Goal: Information Seeking & Learning: Check status

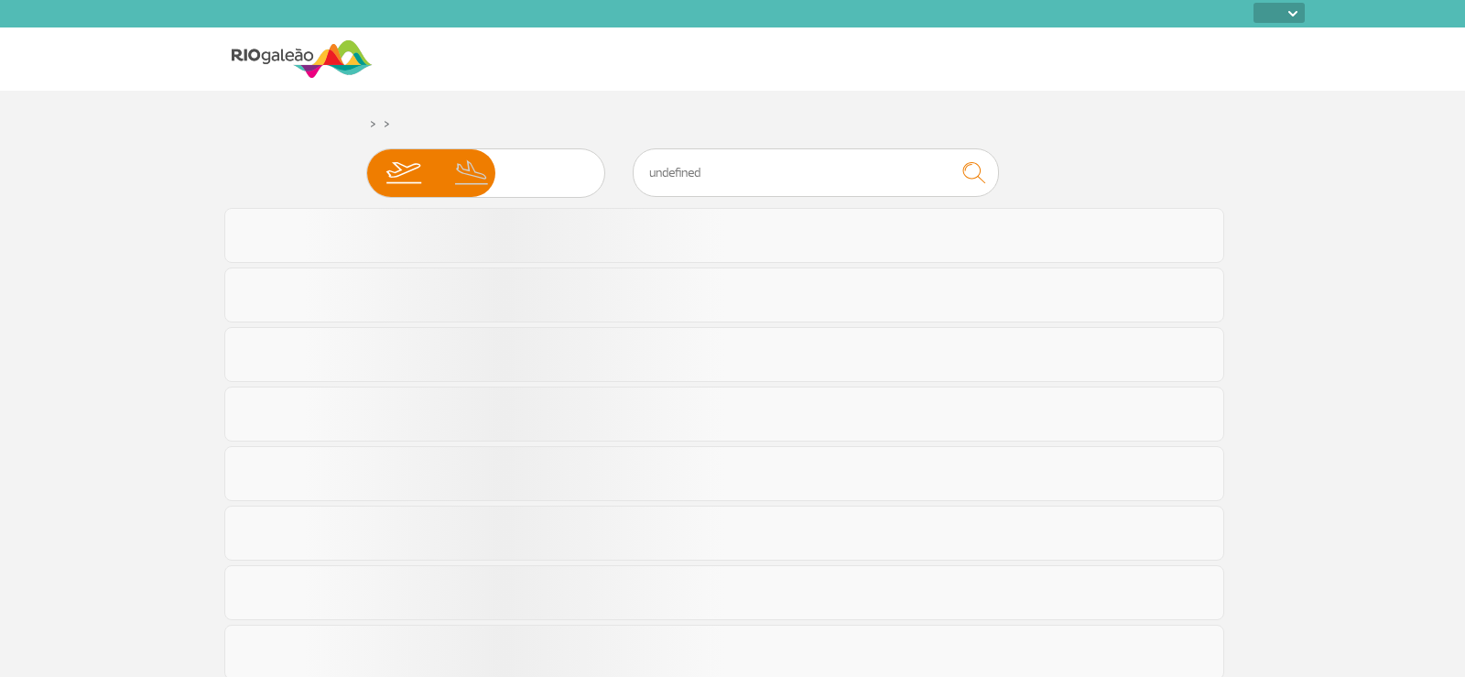
select select
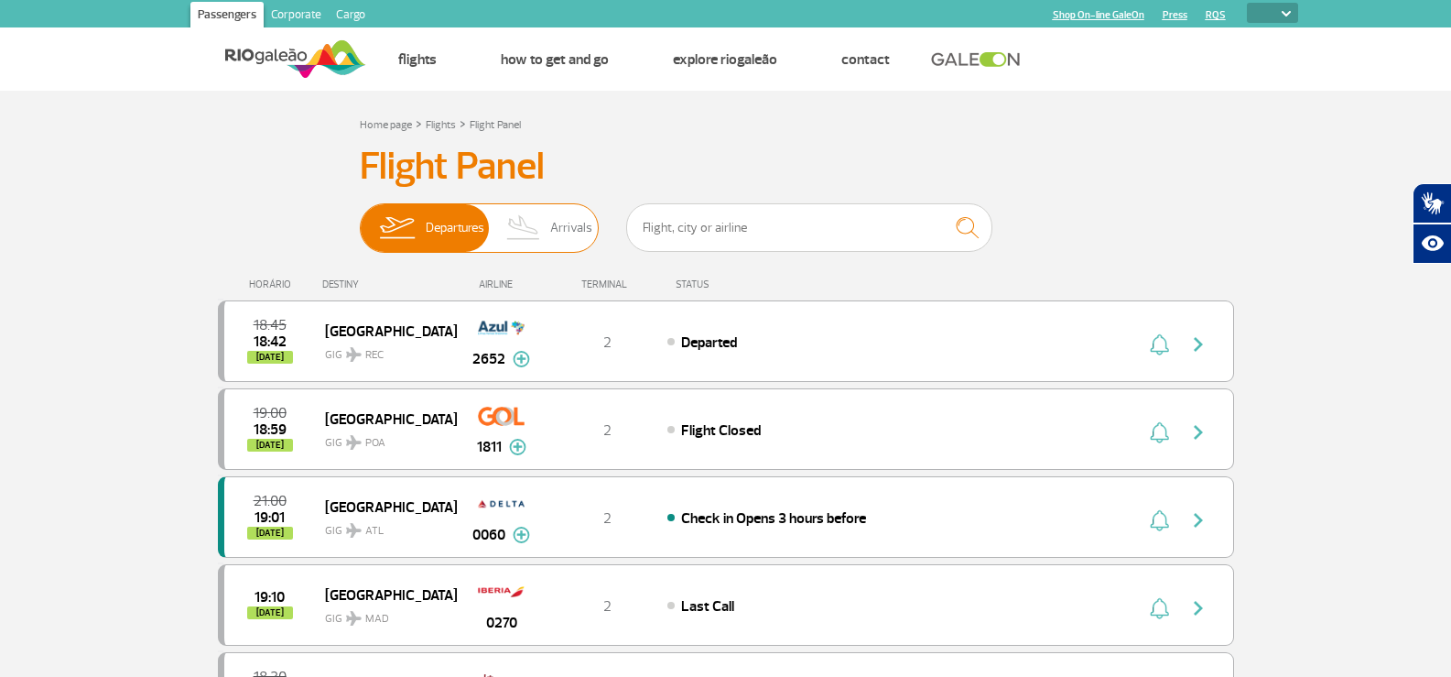
click at [562, 233] on span "Arrivals" at bounding box center [571, 228] width 42 height 48
click at [360, 219] on input "Departures Arrivals" at bounding box center [360, 219] width 0 height 0
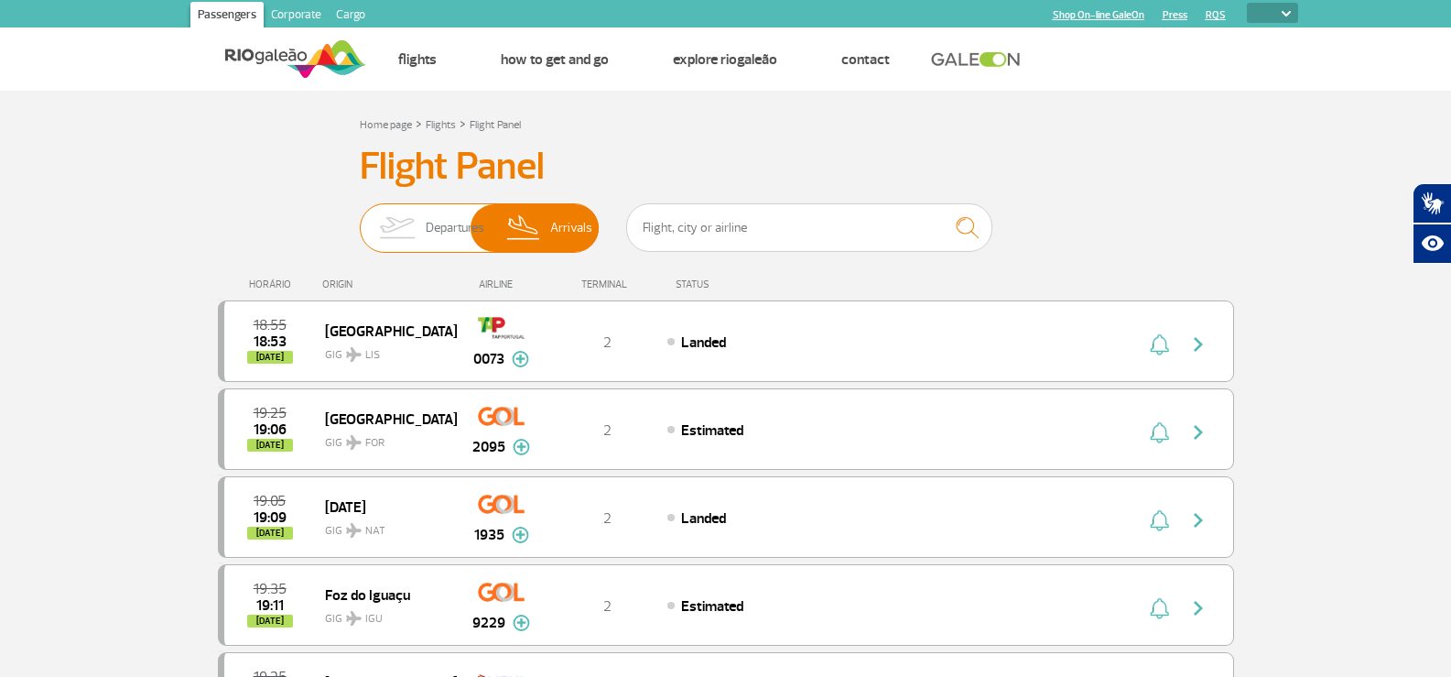
click at [428, 246] on span "Departures" at bounding box center [455, 228] width 59 height 48
click at [360, 219] on input "Departures Arrivals" at bounding box center [360, 219] width 0 height 0
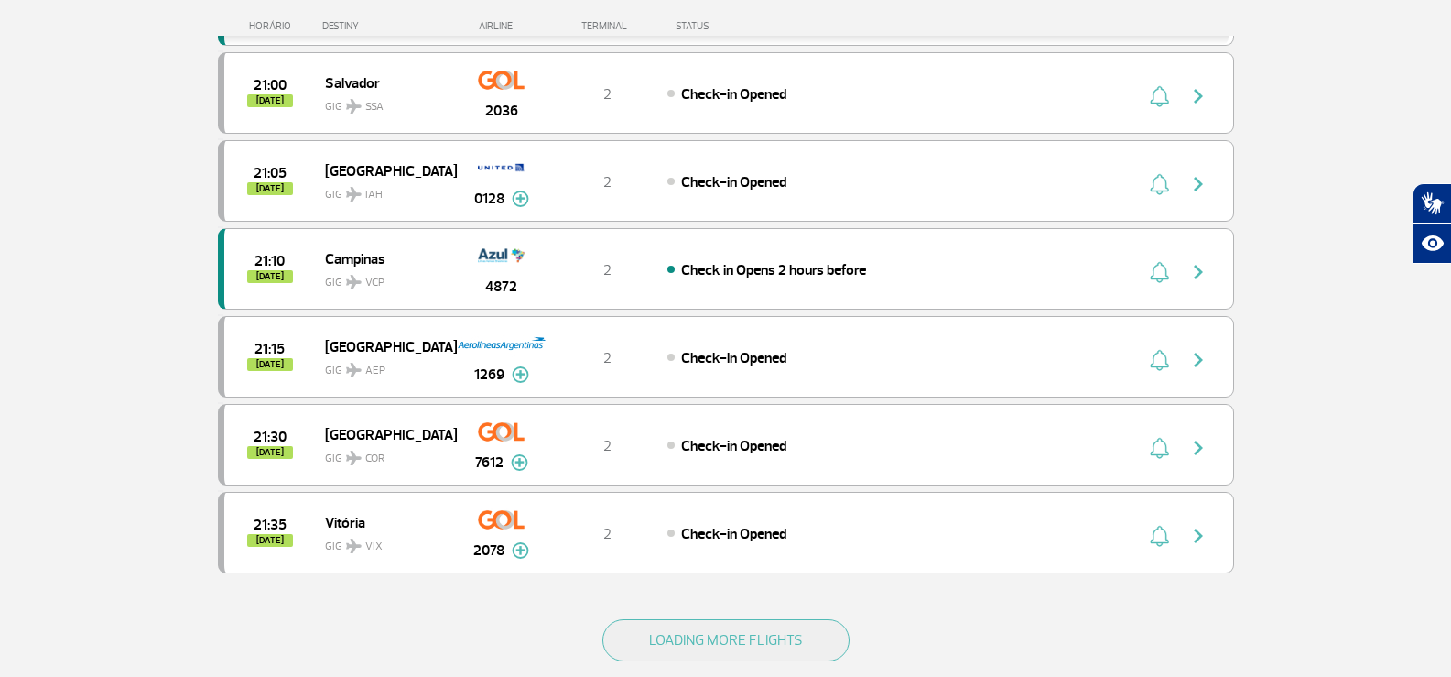
scroll to position [1556, 0]
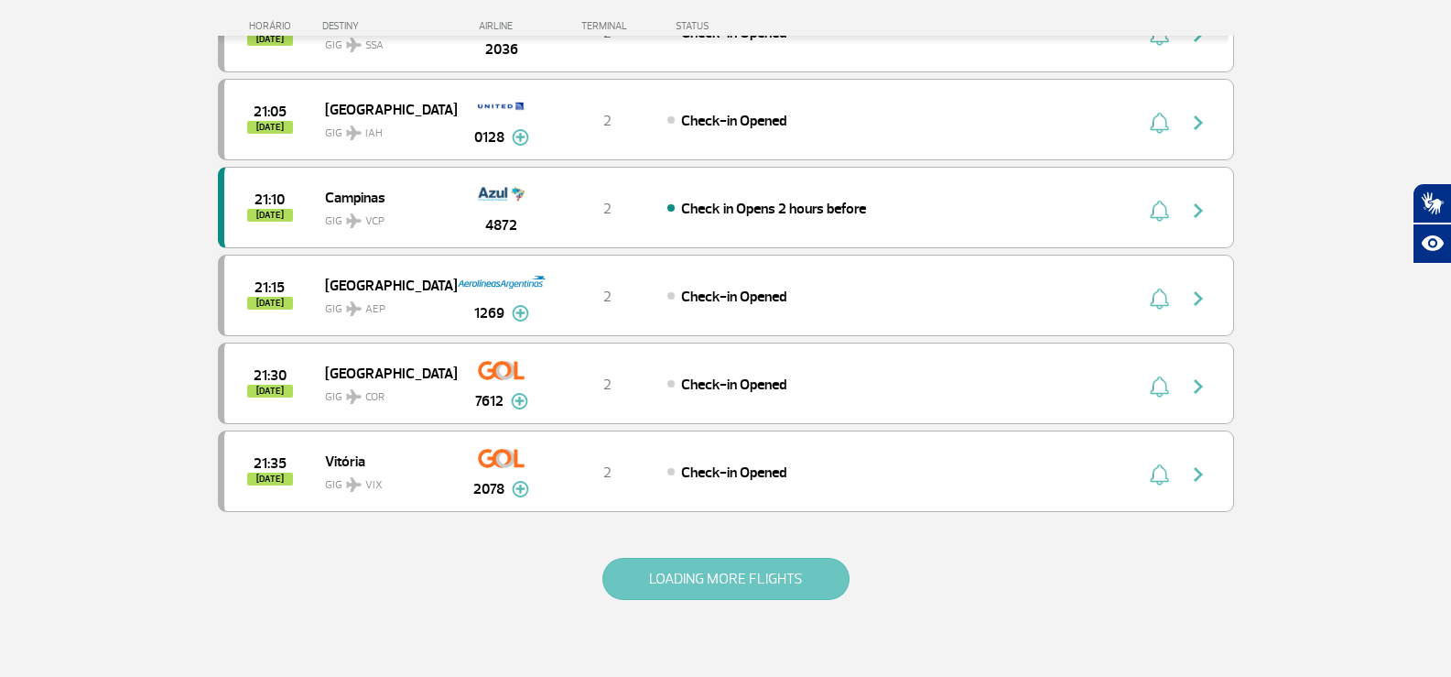
click at [742, 569] on button "LOADING MORE FLIGHTS" at bounding box center [725, 579] width 247 height 42
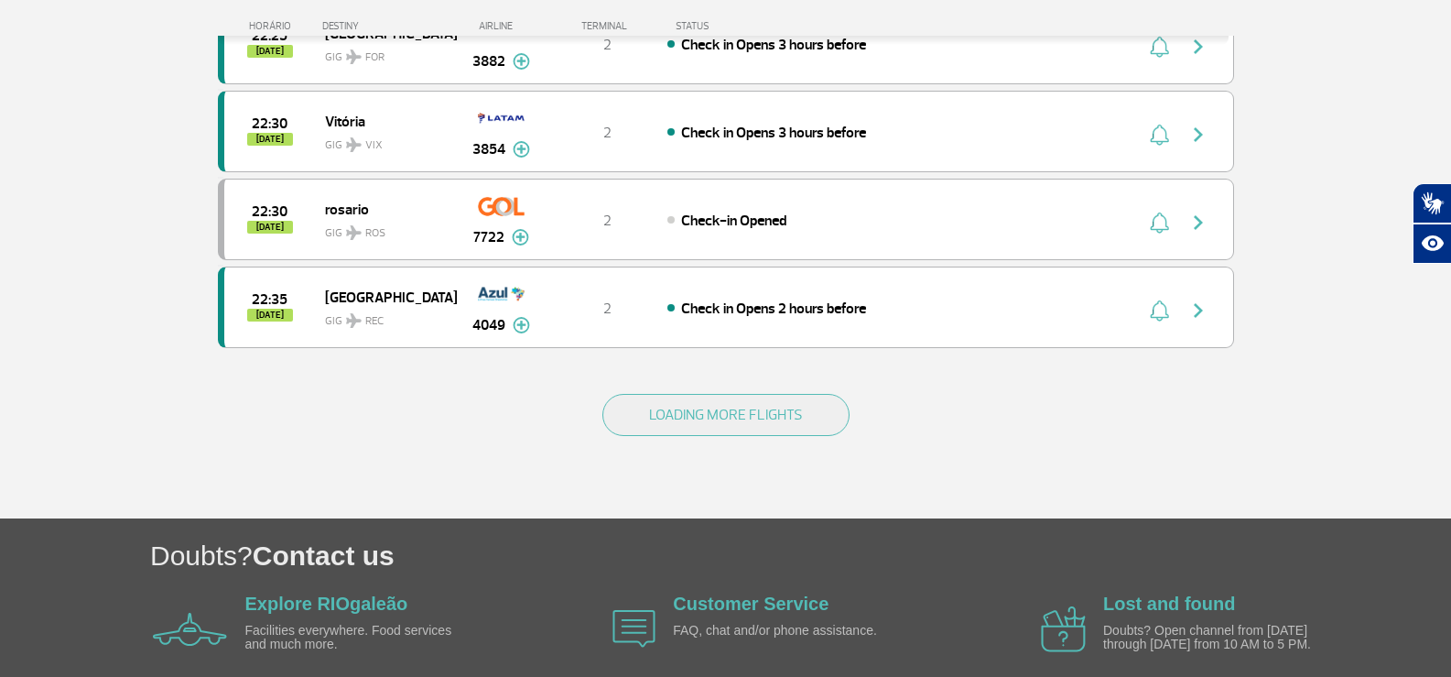
scroll to position [3479, 0]
click at [683, 425] on button "LOADING MORE FLIGHTS" at bounding box center [725, 414] width 247 height 42
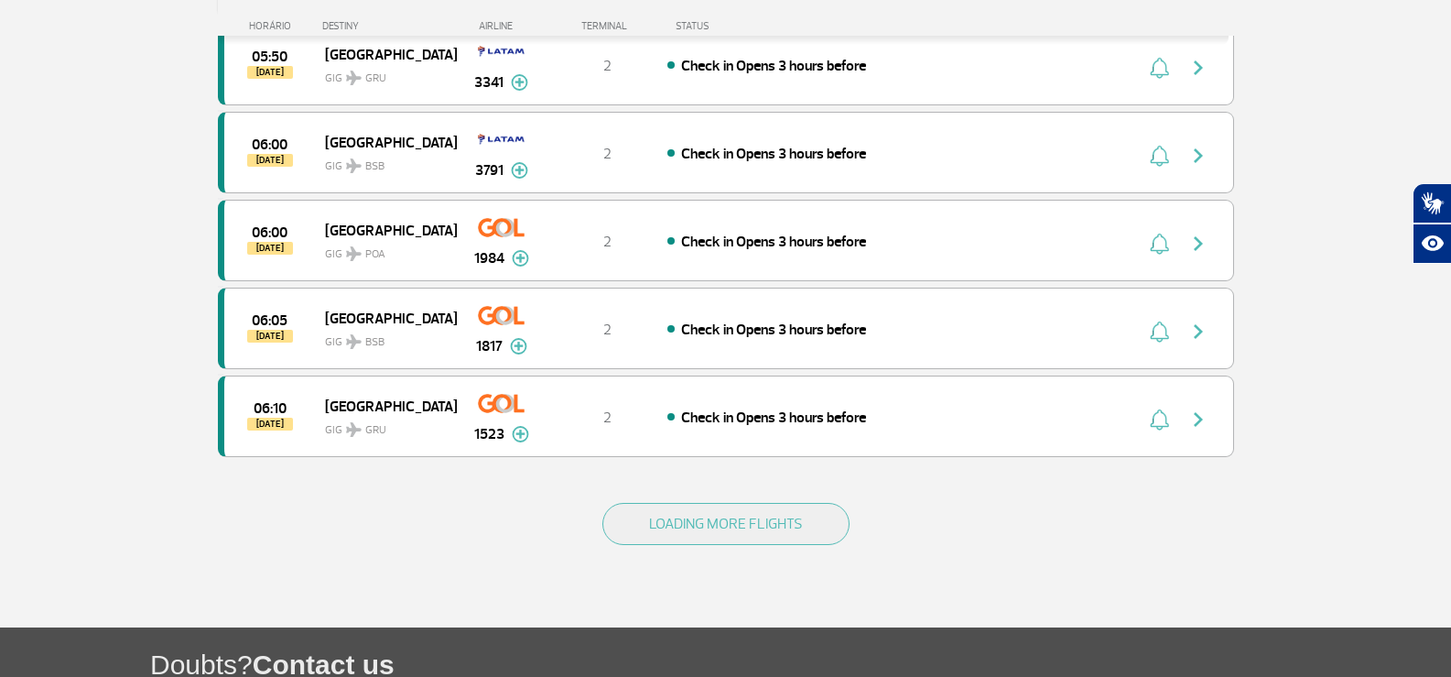
scroll to position [5219, 0]
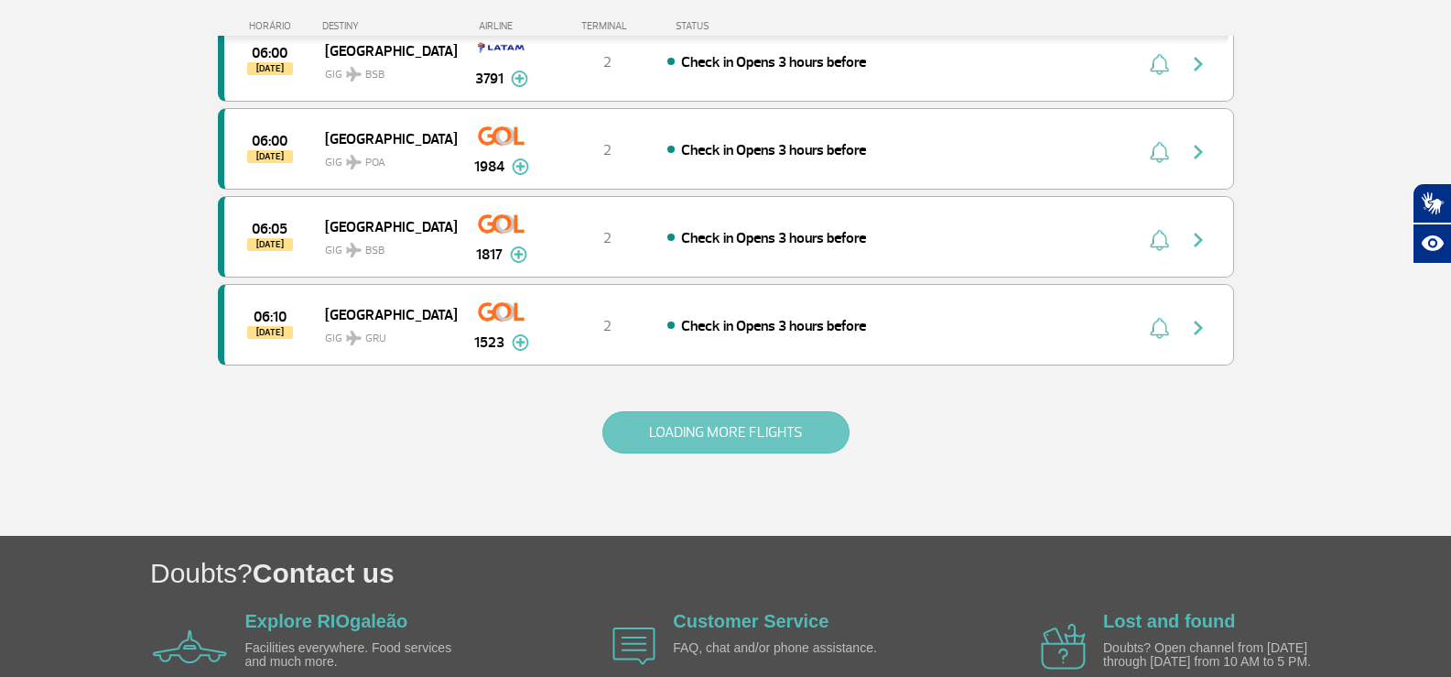
click at [724, 422] on button "LOADING MORE FLIGHTS" at bounding box center [725, 432] width 247 height 42
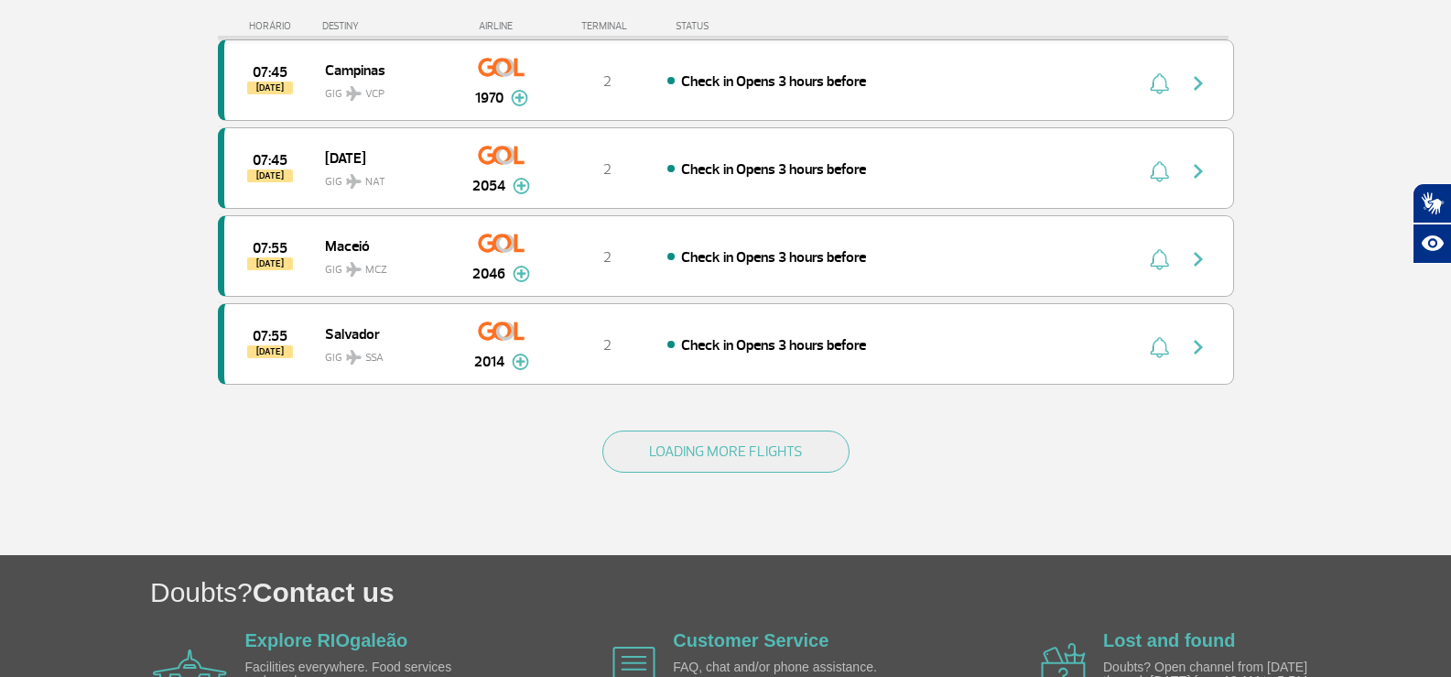
scroll to position [6958, 0]
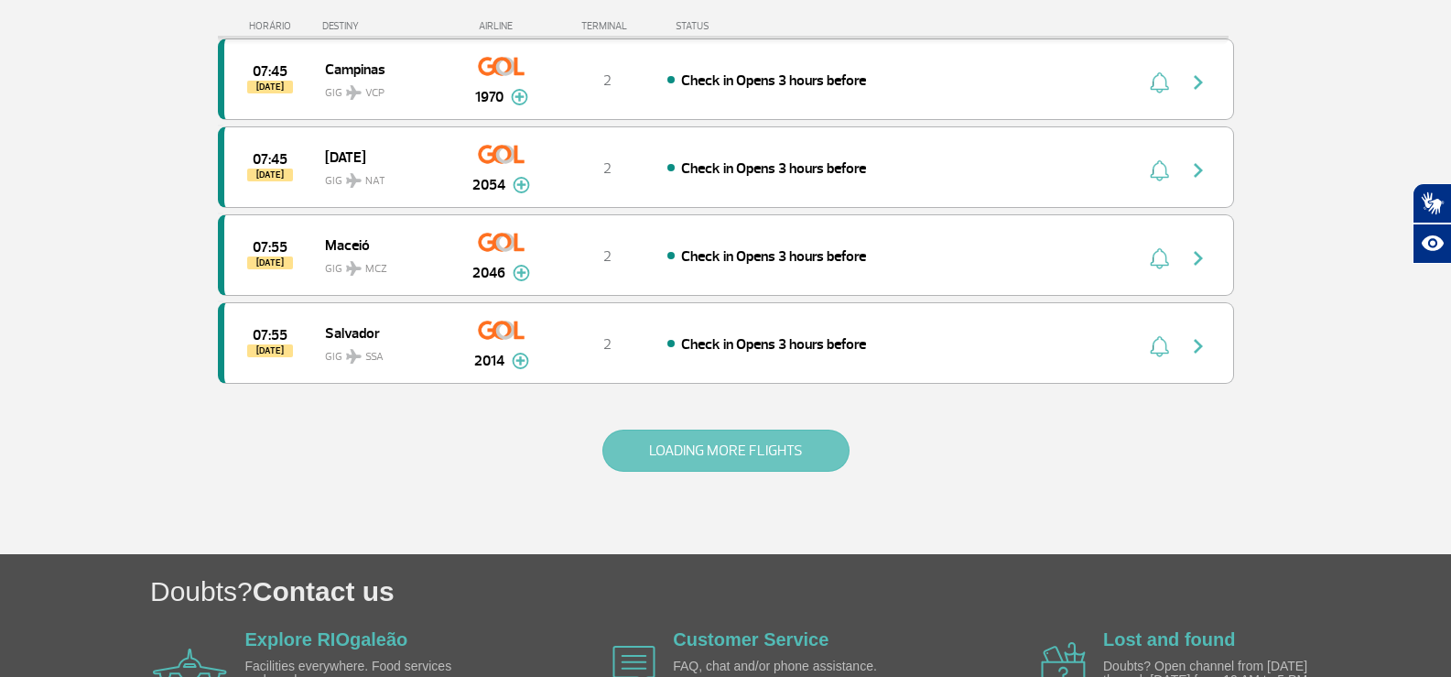
click at [717, 450] on button "LOADING MORE FLIGHTS" at bounding box center [725, 450] width 247 height 42
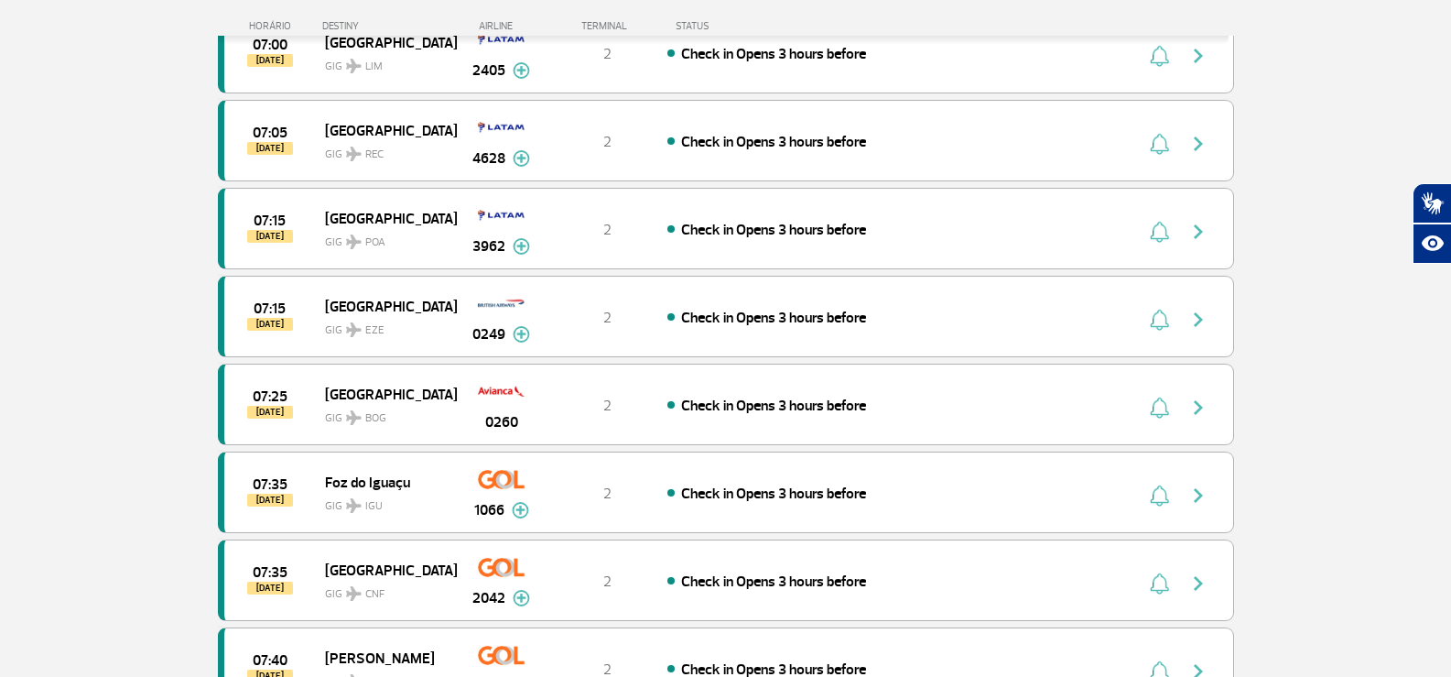
scroll to position [5951, 0]
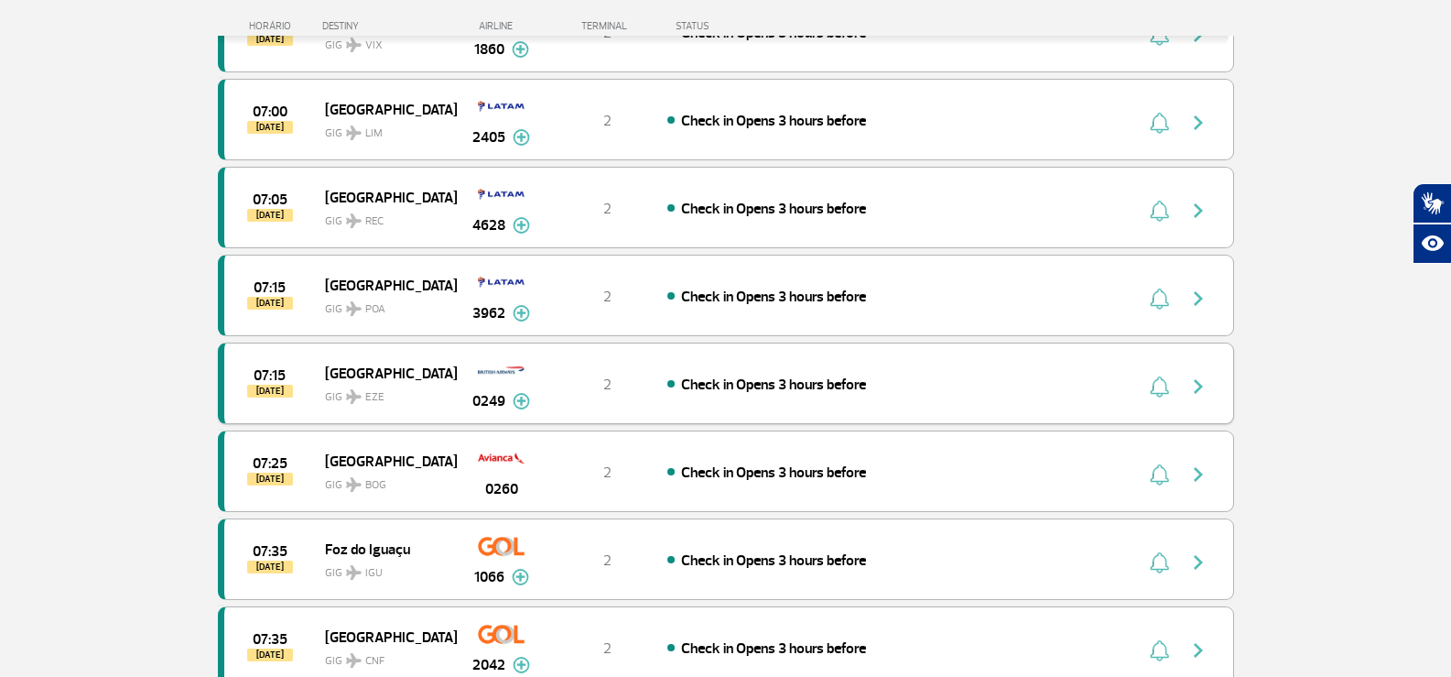
click at [523, 403] on img at bounding box center [521, 401] width 17 height 16
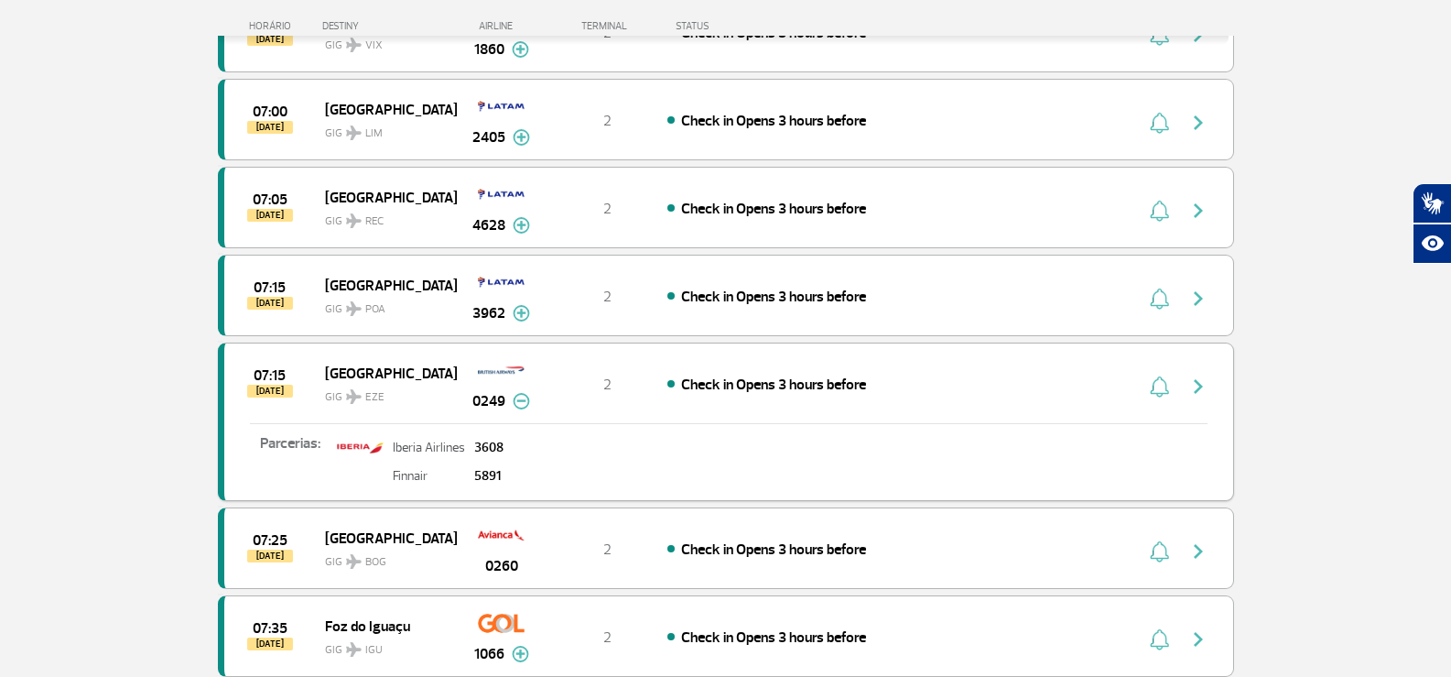
click at [523, 403] on img at bounding box center [521, 401] width 17 height 16
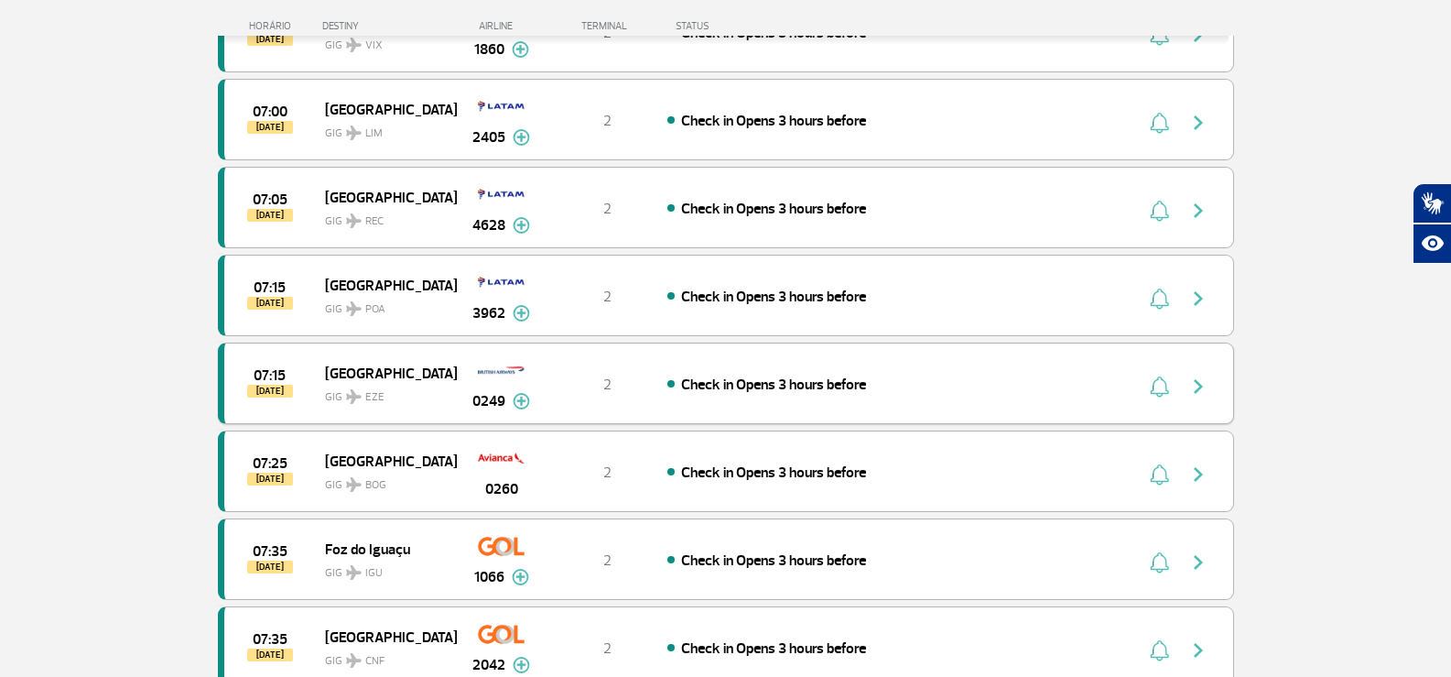
click at [523, 403] on img at bounding box center [521, 401] width 17 height 16
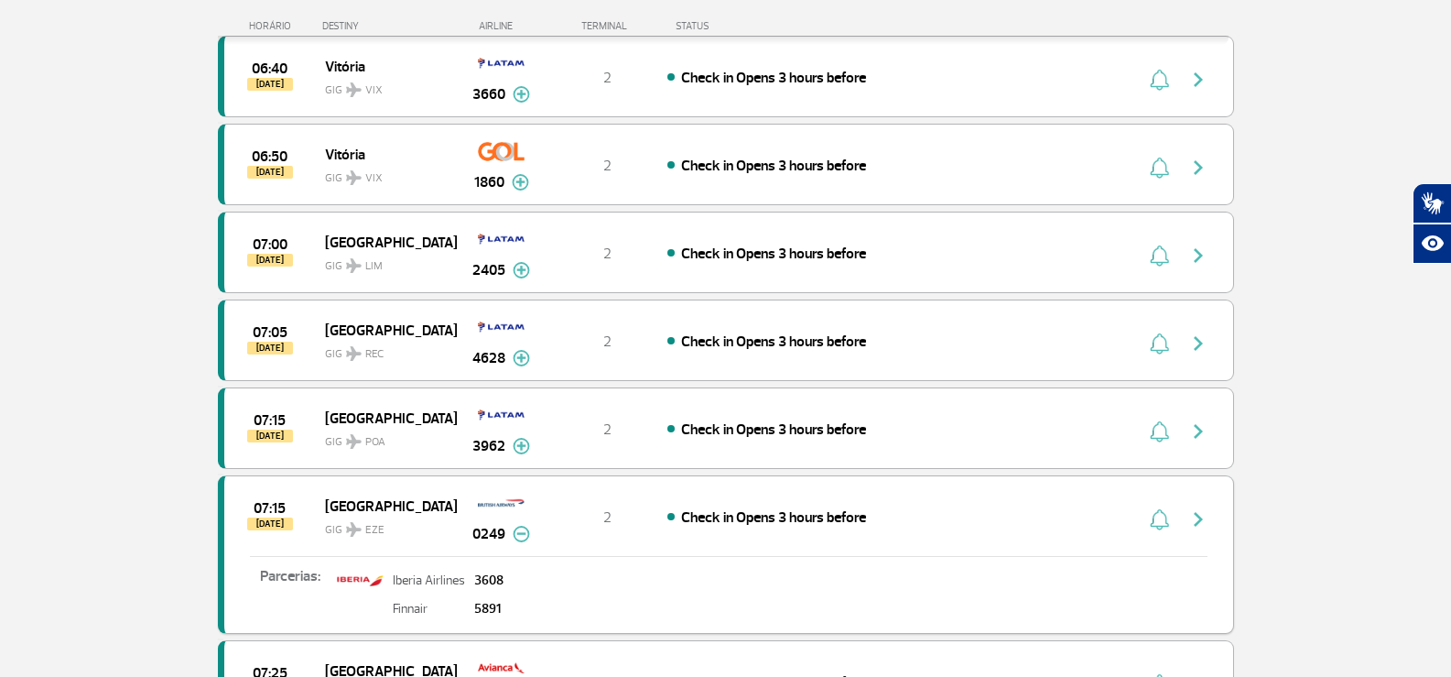
scroll to position [6043, 0]
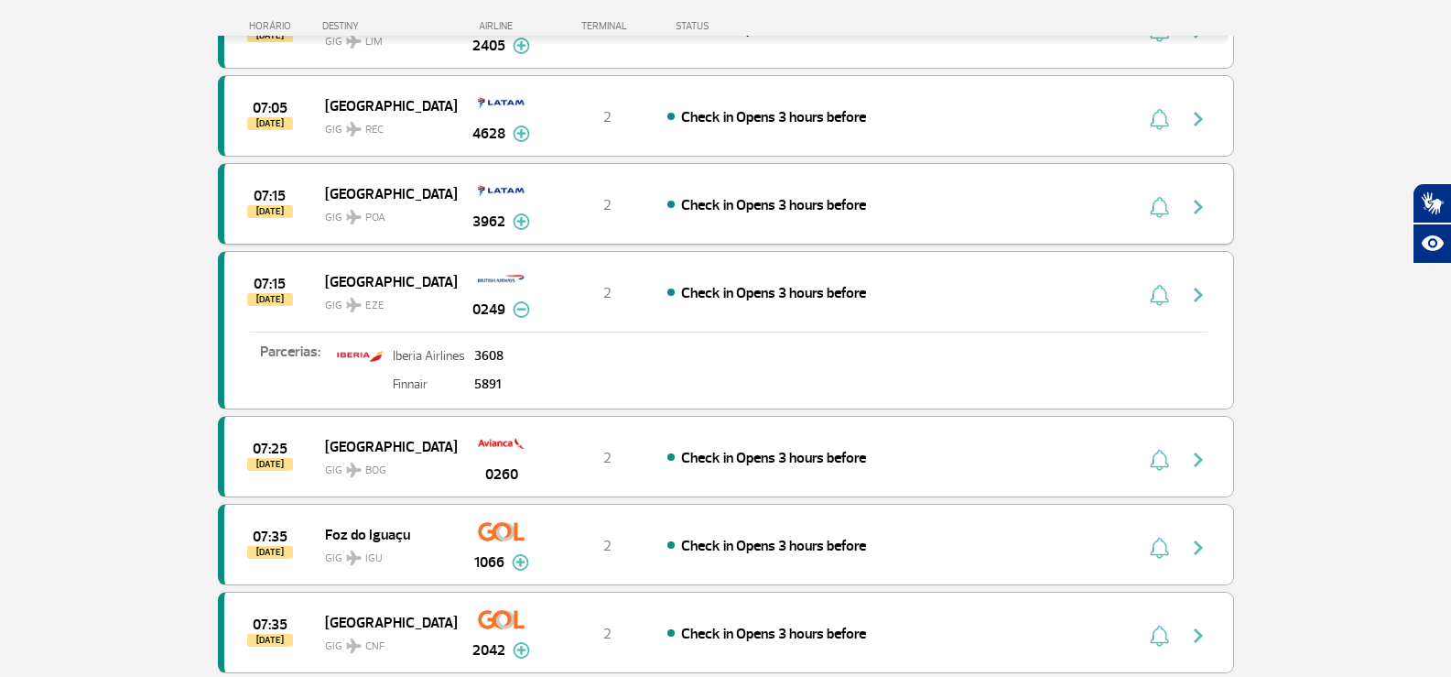
click at [1024, 210] on div "Check in Opens 3 hours before" at bounding box center [869, 204] width 404 height 20
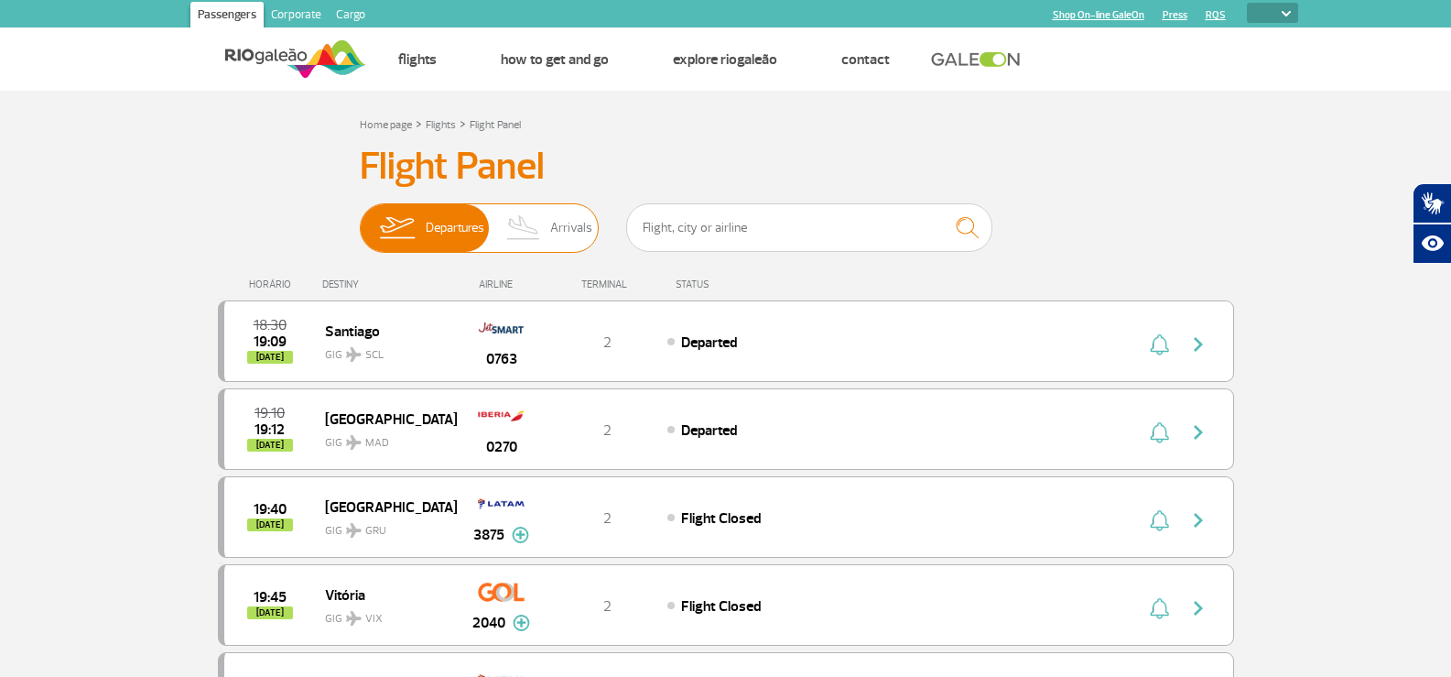
click at [552, 233] on span "Arrivals" at bounding box center [571, 228] width 42 height 48
click at [360, 219] on input "Departures Arrivals" at bounding box center [360, 219] width 0 height 0
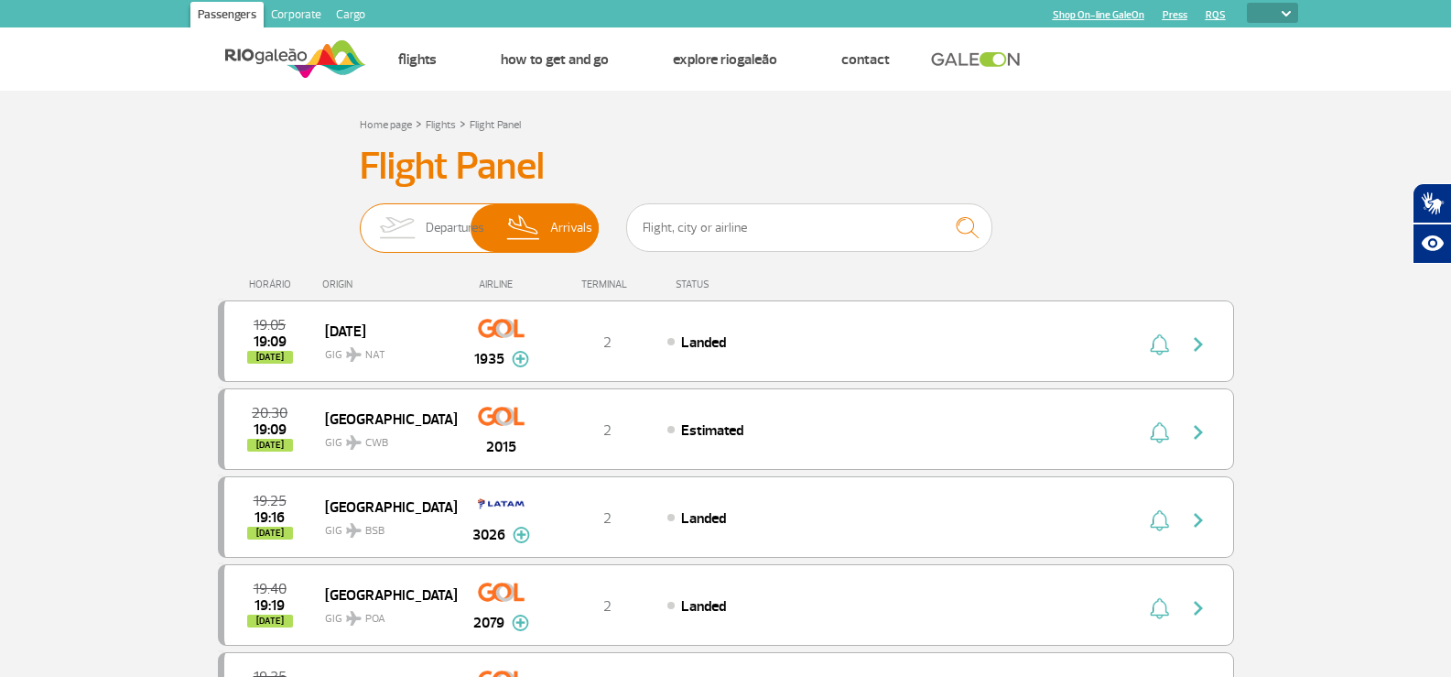
click at [438, 221] on span "Departures" at bounding box center [455, 228] width 59 height 48
click at [360, 219] on input "Departures Arrivals" at bounding box center [360, 219] width 0 height 0
